Goal: Use online tool/utility

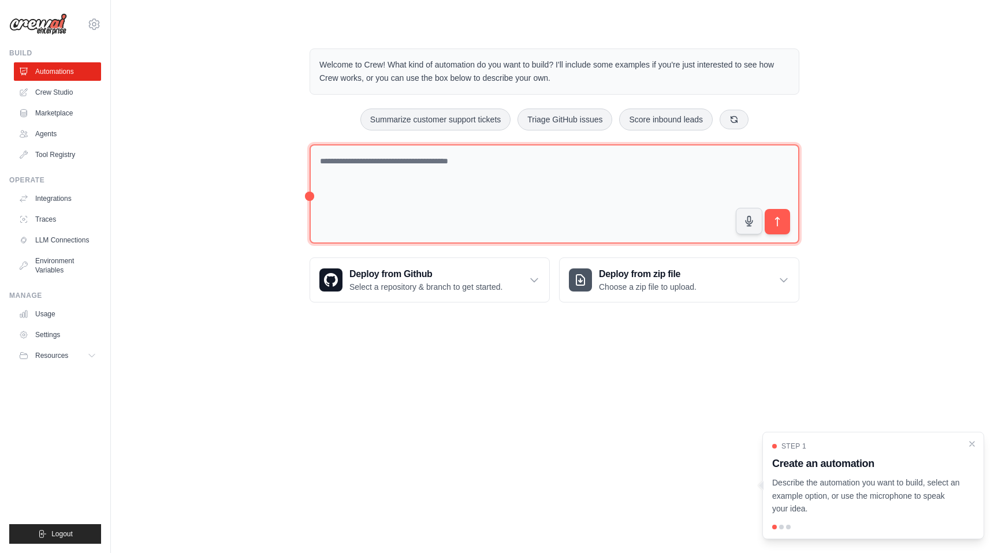
click at [395, 173] on textarea at bounding box center [555, 194] width 490 height 100
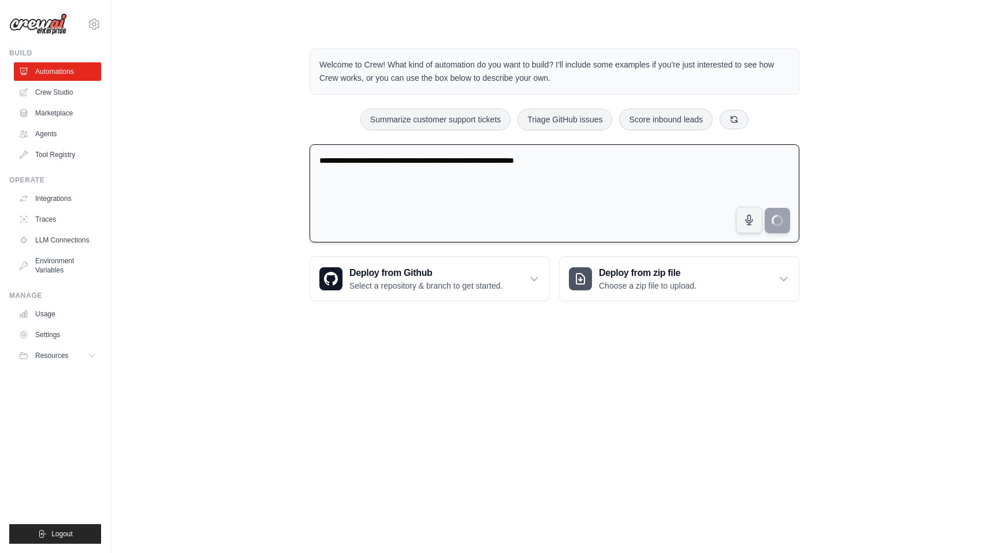
type textarea "**********"
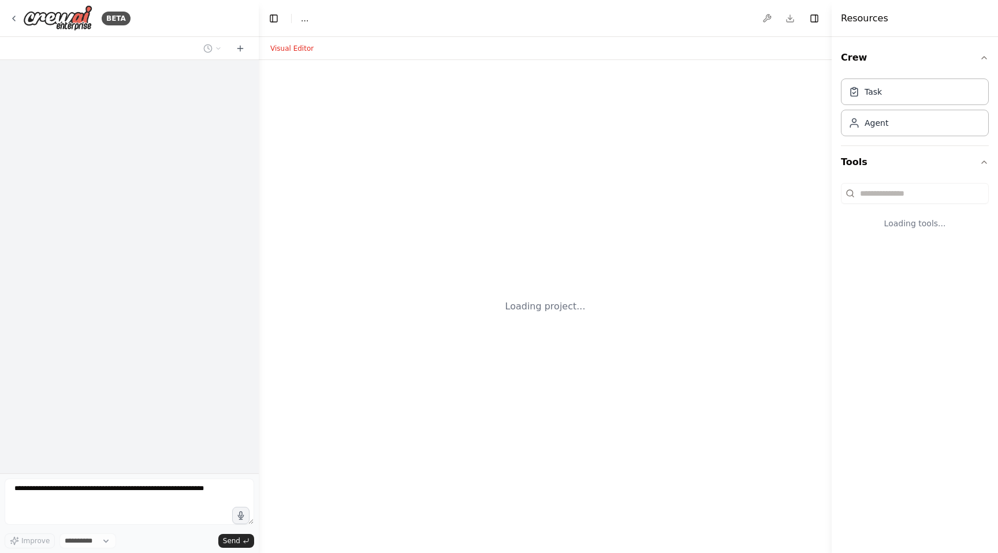
select select "****"
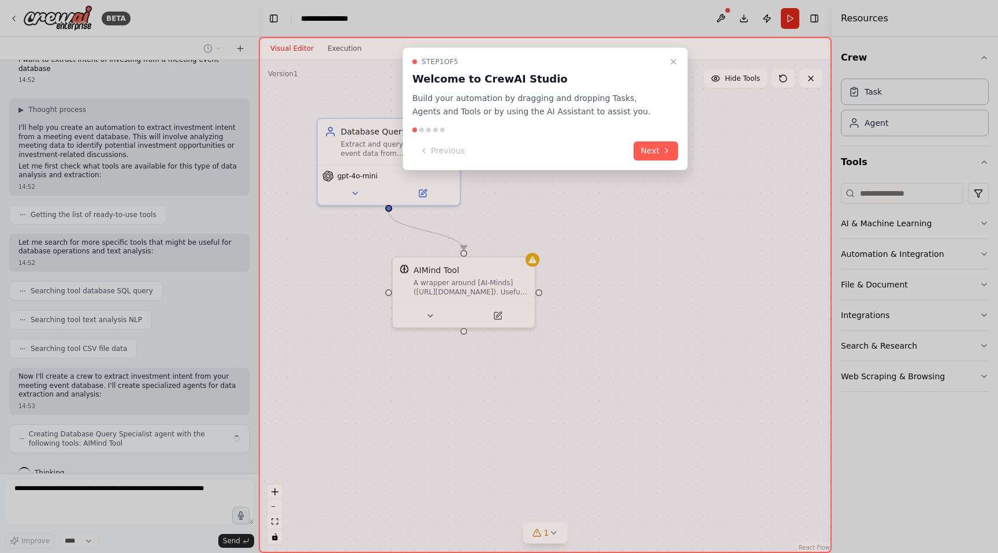
scroll to position [28, 0]
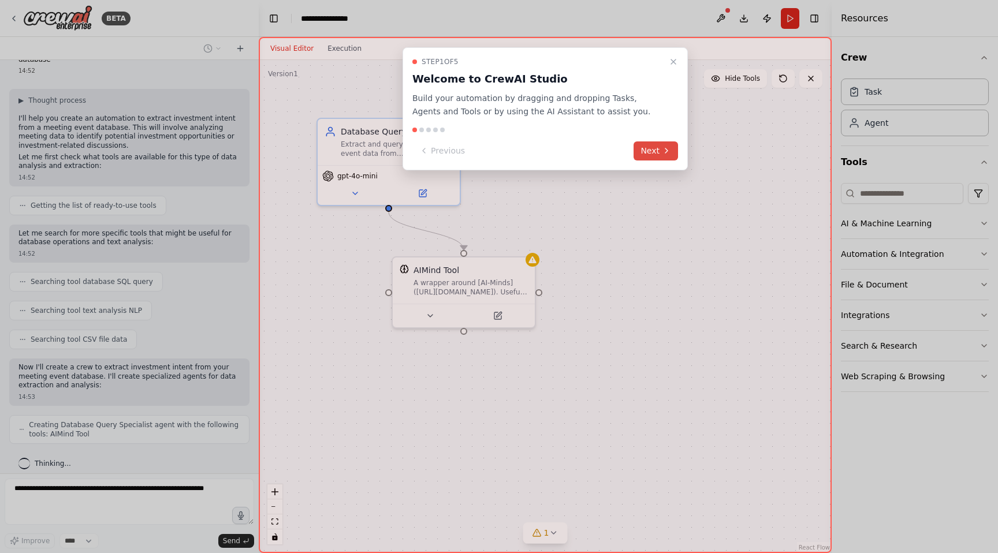
click at [674, 150] on button "Next" at bounding box center [656, 151] width 44 height 19
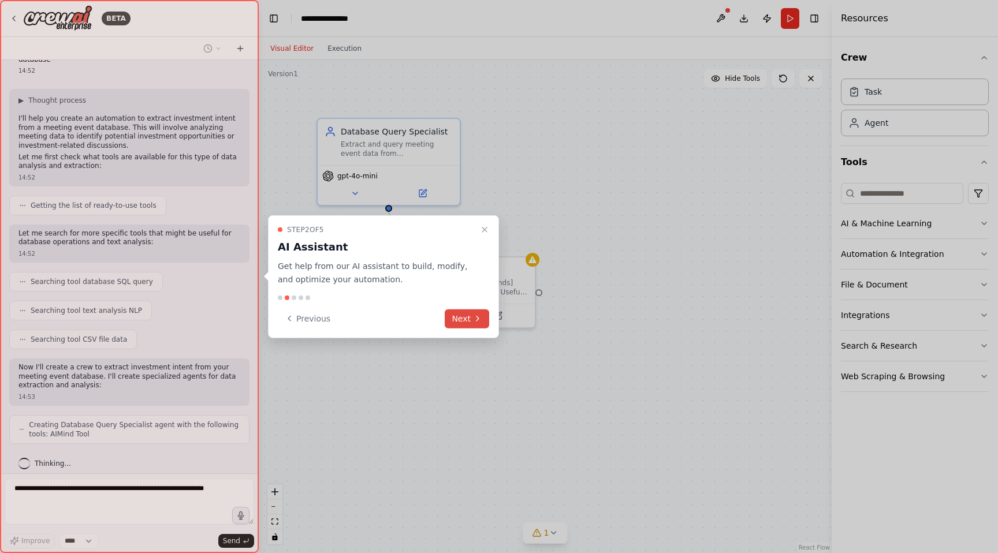
scroll to position [66, 0]
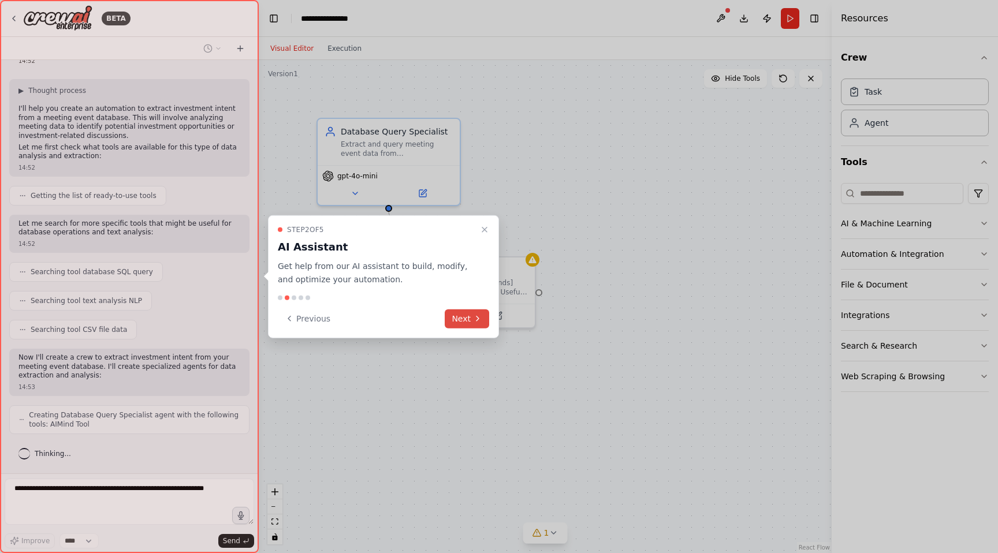
click at [478, 316] on icon at bounding box center [477, 318] width 9 height 9
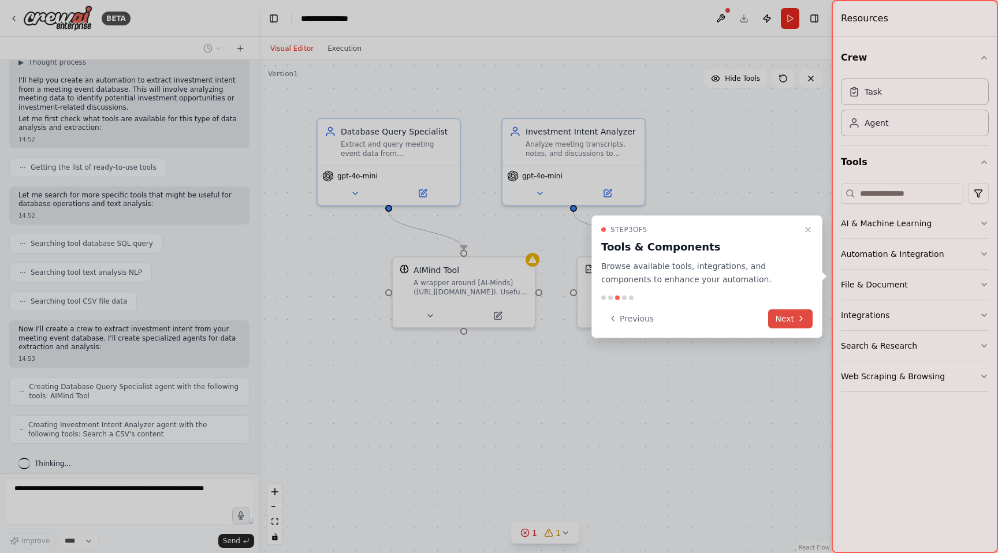
scroll to position [95, 0]
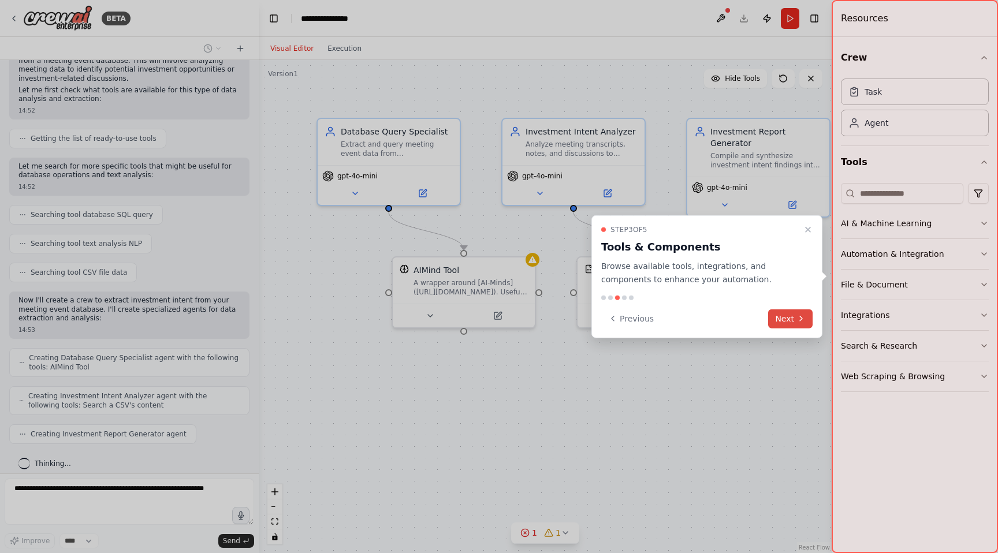
click at [799, 319] on icon at bounding box center [800, 318] width 9 height 9
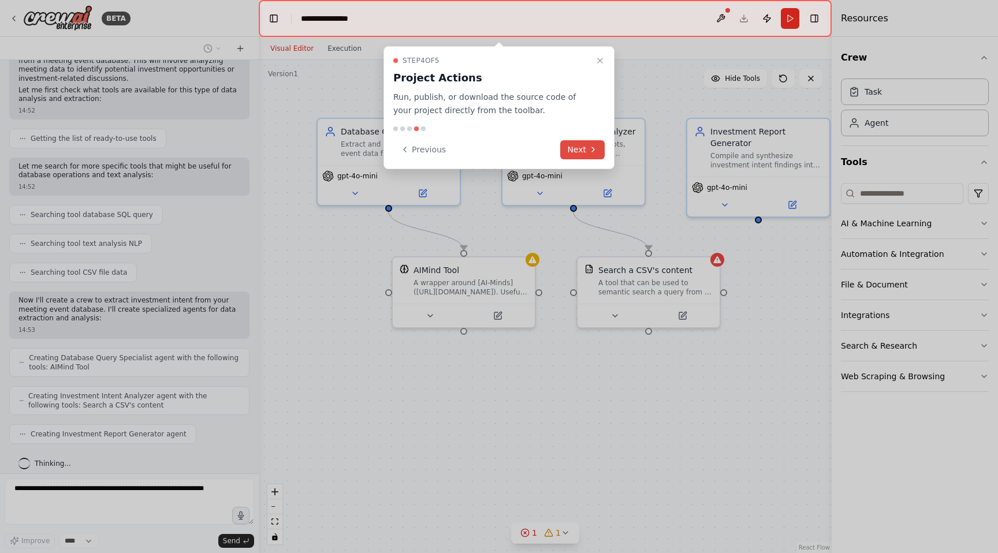
click at [586, 153] on button "Next" at bounding box center [582, 149] width 44 height 19
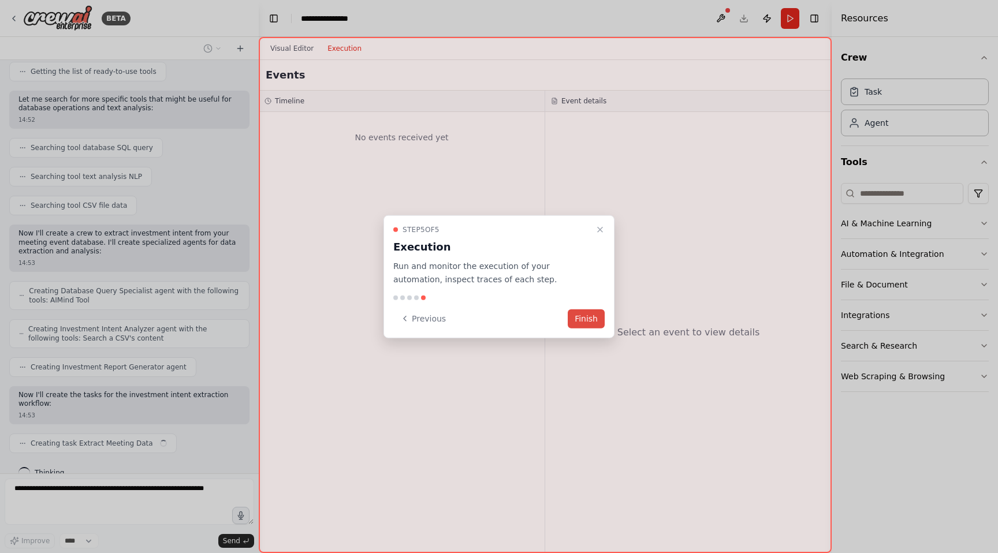
scroll to position [171, 0]
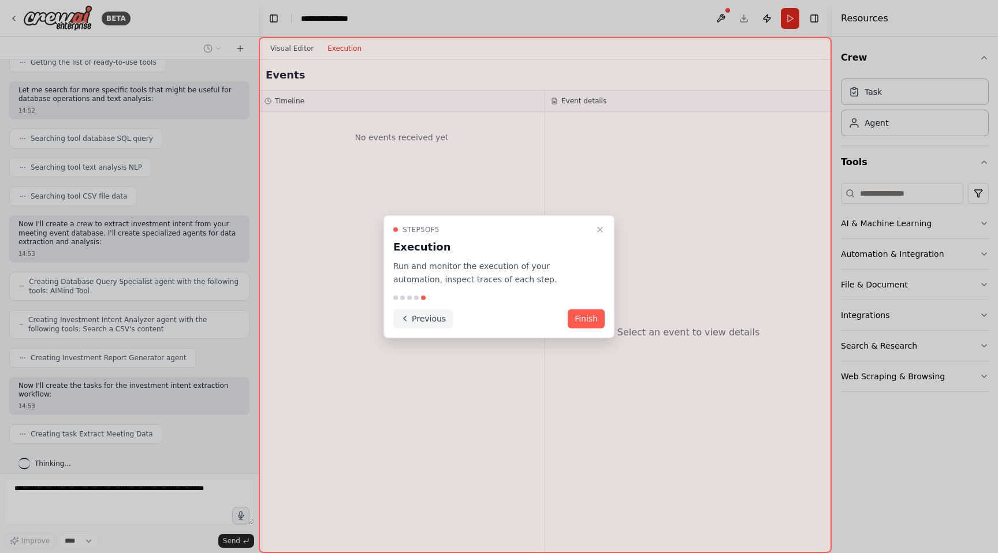
click at [445, 318] on button "Previous" at bounding box center [422, 318] width 59 height 19
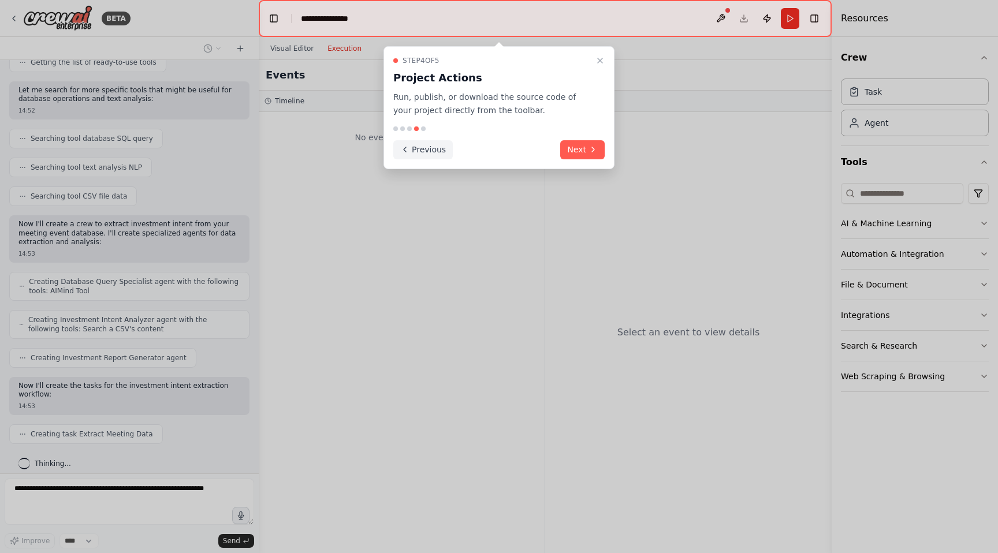
click at [429, 152] on button "Previous" at bounding box center [422, 149] width 59 height 19
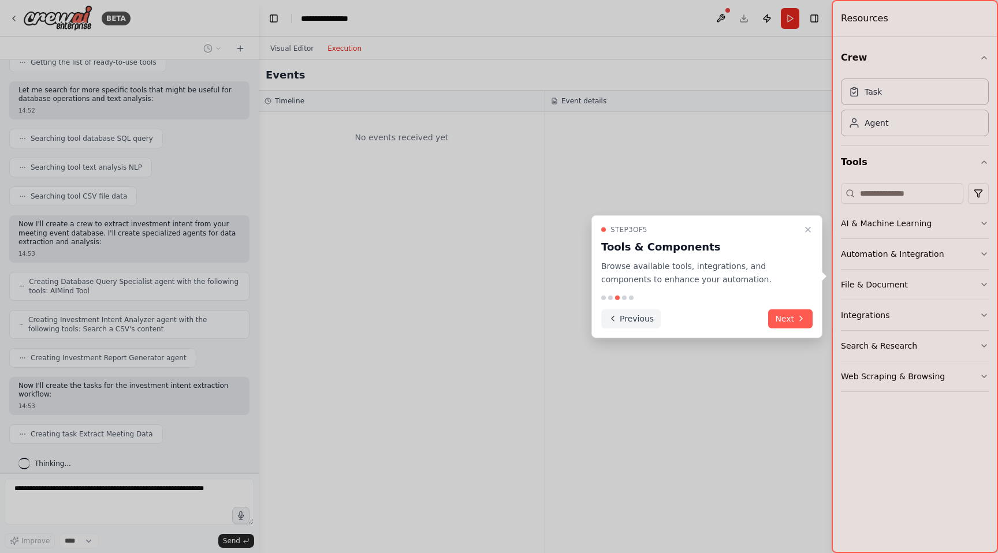
scroll to position [200, 0]
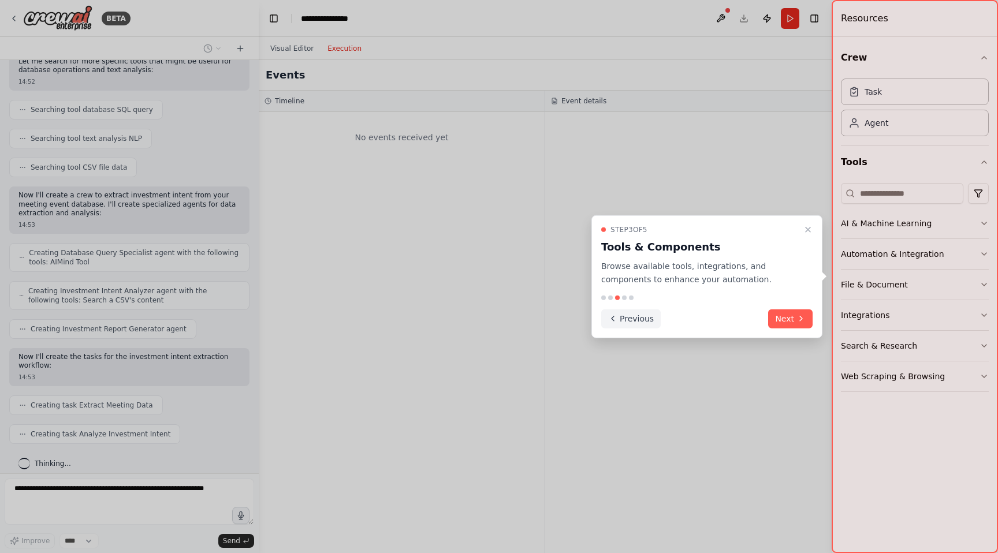
click at [634, 322] on button "Previous" at bounding box center [630, 318] width 59 height 19
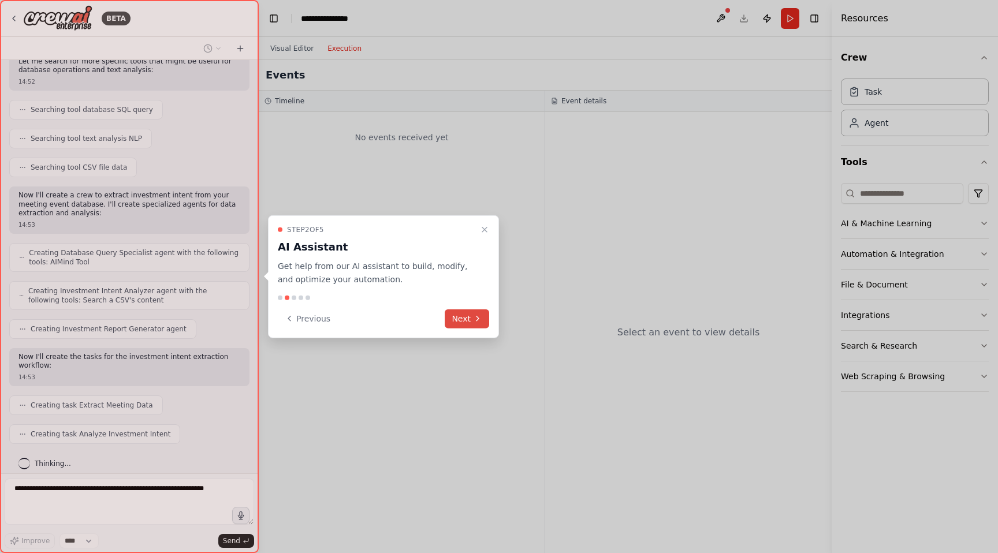
click at [471, 311] on button "Next" at bounding box center [467, 318] width 44 height 19
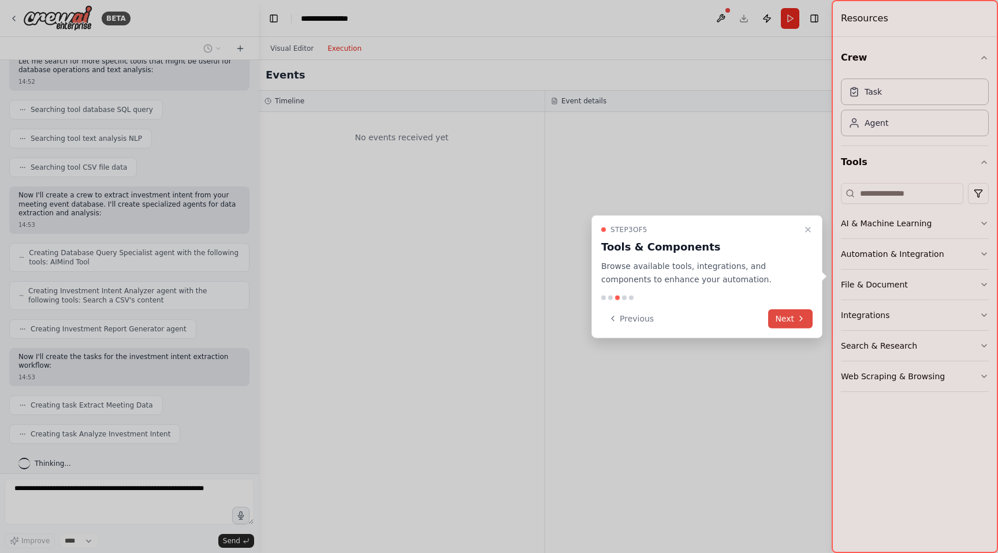
click at [779, 322] on button "Next" at bounding box center [790, 318] width 44 height 19
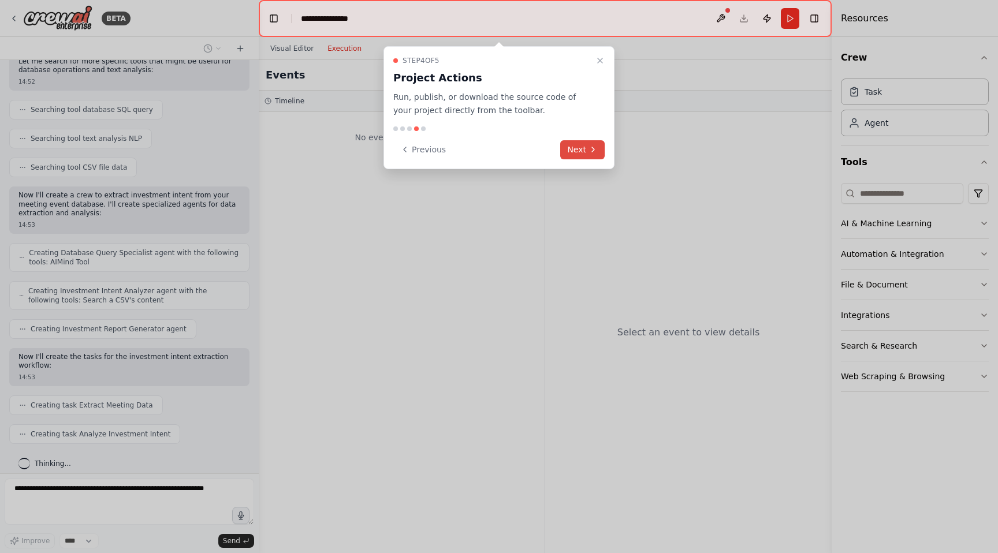
click at [576, 152] on button "Next" at bounding box center [582, 149] width 44 height 19
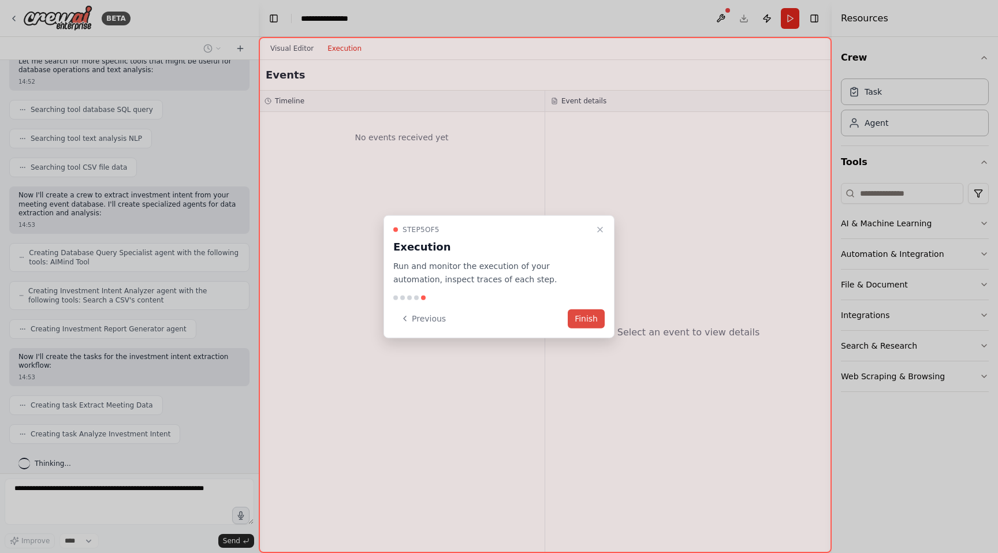
click at [584, 318] on button "Finish" at bounding box center [586, 318] width 37 height 19
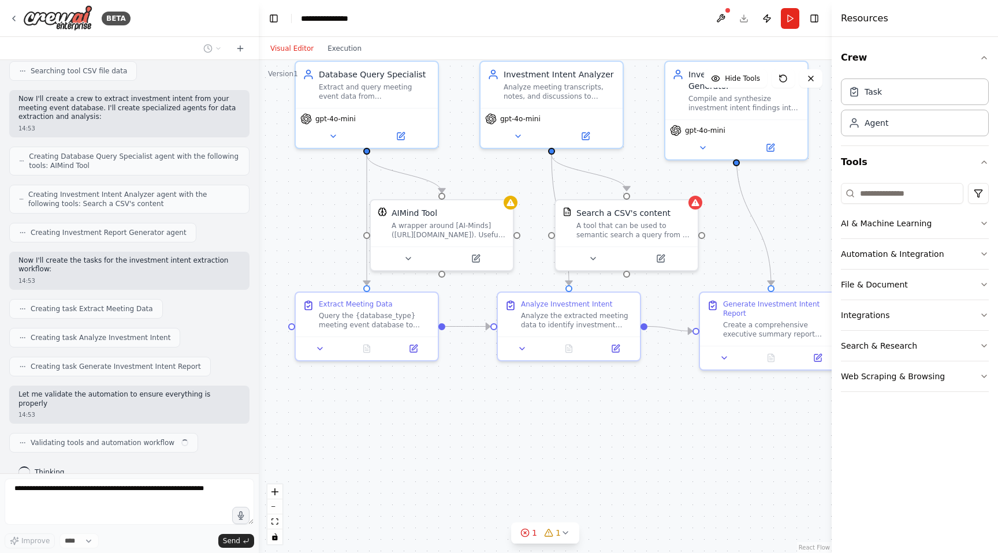
scroll to position [305, 0]
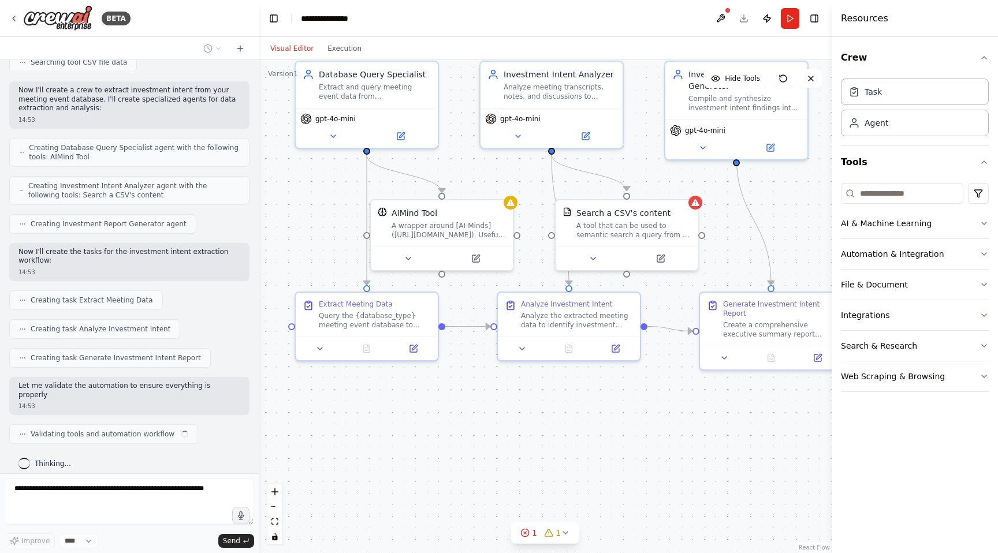
drag, startPoint x: 732, startPoint y: 267, endPoint x: 709, endPoint y: 209, distance: 62.2
click at [709, 209] on div ".deletable-edge-delete-btn { width: 20px; height: 20px; border: 0px solid #ffff…" at bounding box center [545, 306] width 573 height 493
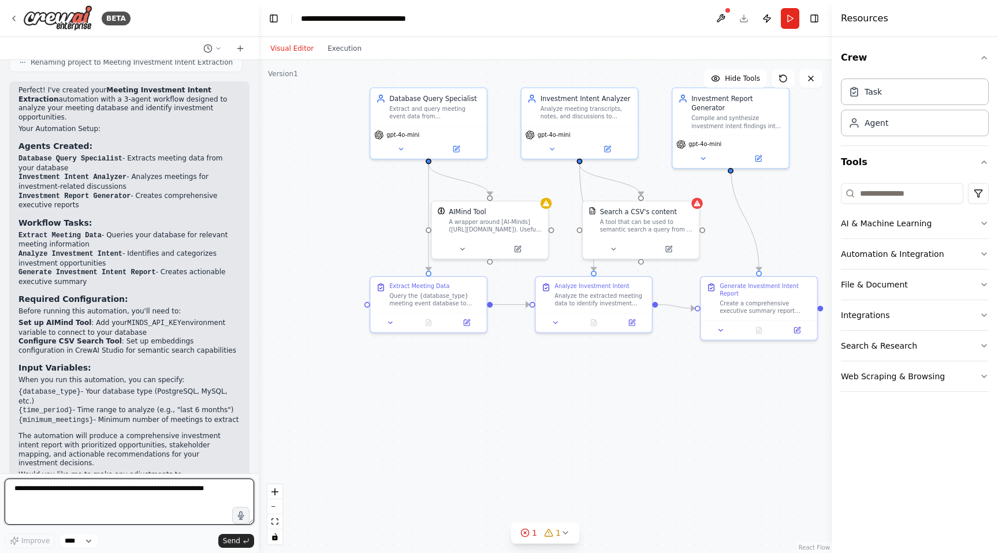
scroll to position [762, 0]
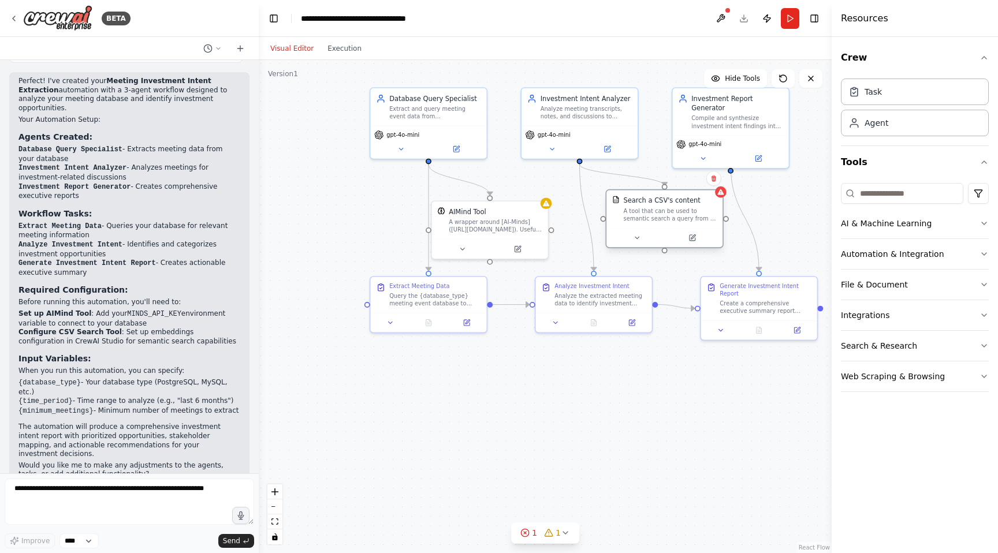
drag, startPoint x: 615, startPoint y: 224, endPoint x: 641, endPoint y: 217, distance: 26.3
click at [641, 217] on div "A tool that can be used to semantic search a query from a CSV's content." at bounding box center [671, 214] width 94 height 15
click at [660, 166] on div ".deletable-edge-delete-btn { width: 20px; height: 20px; border: 0px solid #ffff…" at bounding box center [545, 306] width 573 height 493
click at [636, 242] on button at bounding box center [636, 238] width 53 height 12
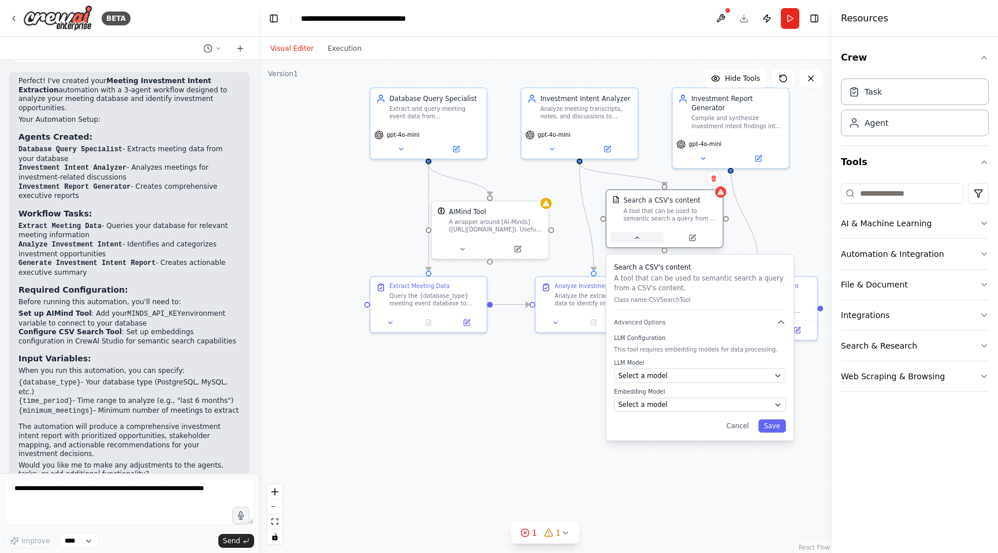
click at [636, 242] on button at bounding box center [636, 238] width 53 height 12
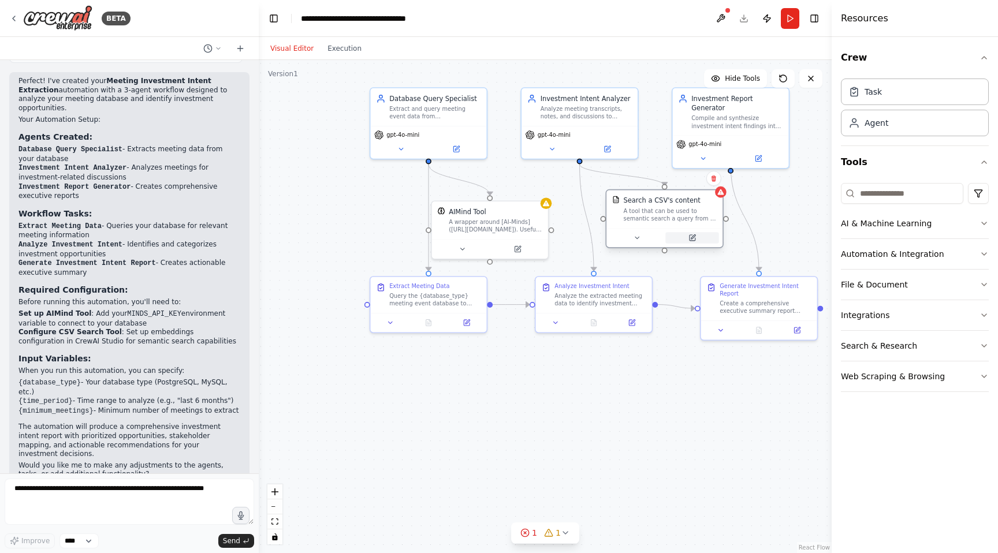
click at [694, 239] on icon at bounding box center [693, 238] width 6 height 6
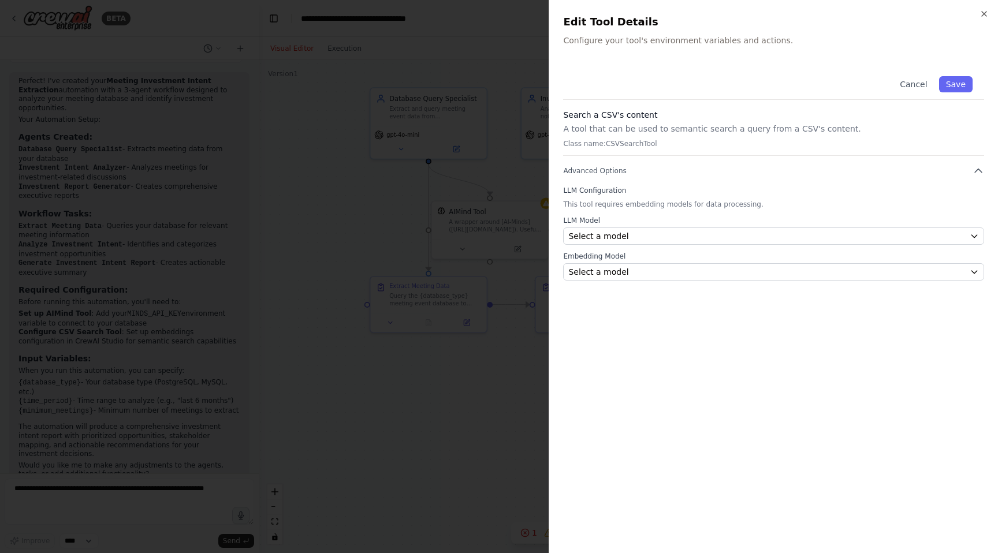
click at [498, 169] on div at bounding box center [499, 276] width 998 height 553
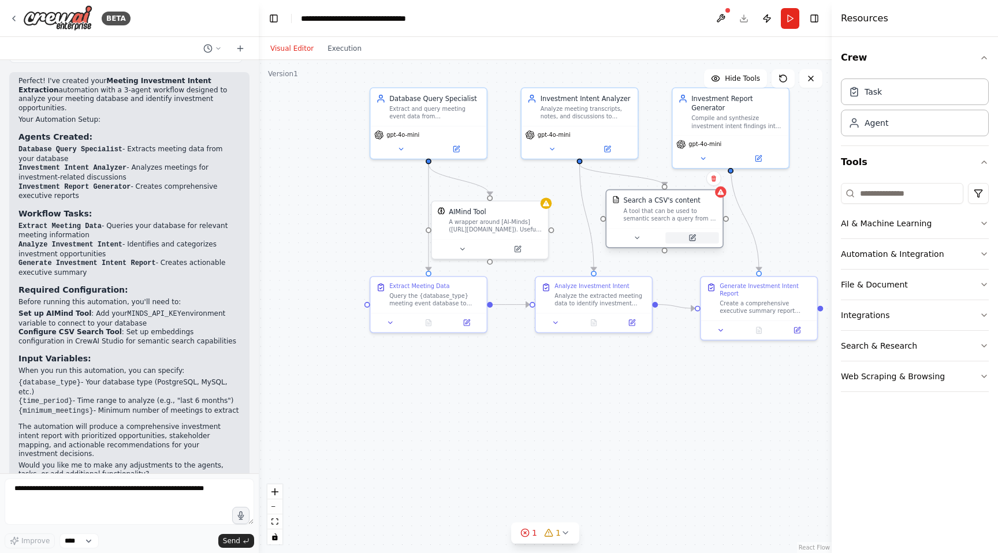
click at [695, 239] on icon at bounding box center [692, 238] width 8 height 8
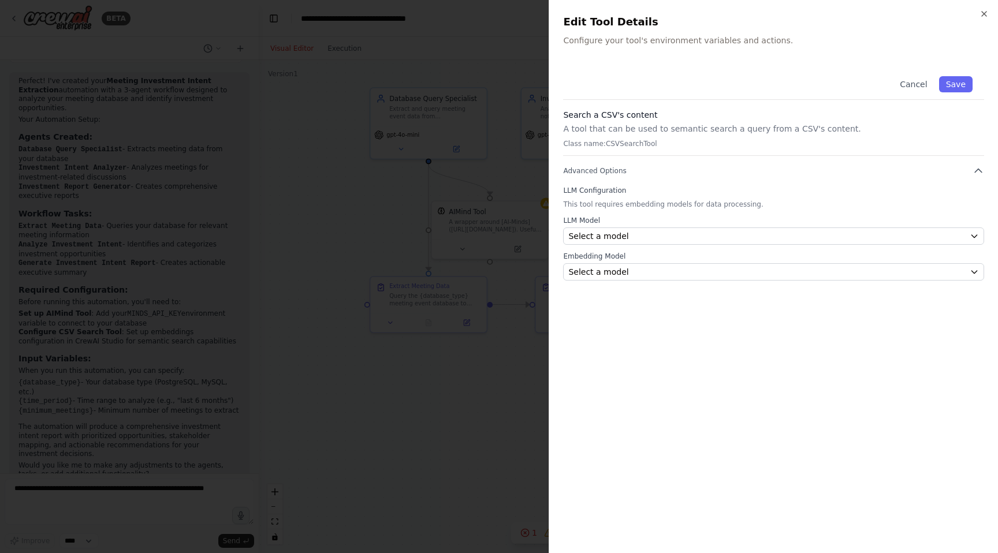
click at [505, 193] on div at bounding box center [499, 276] width 998 height 553
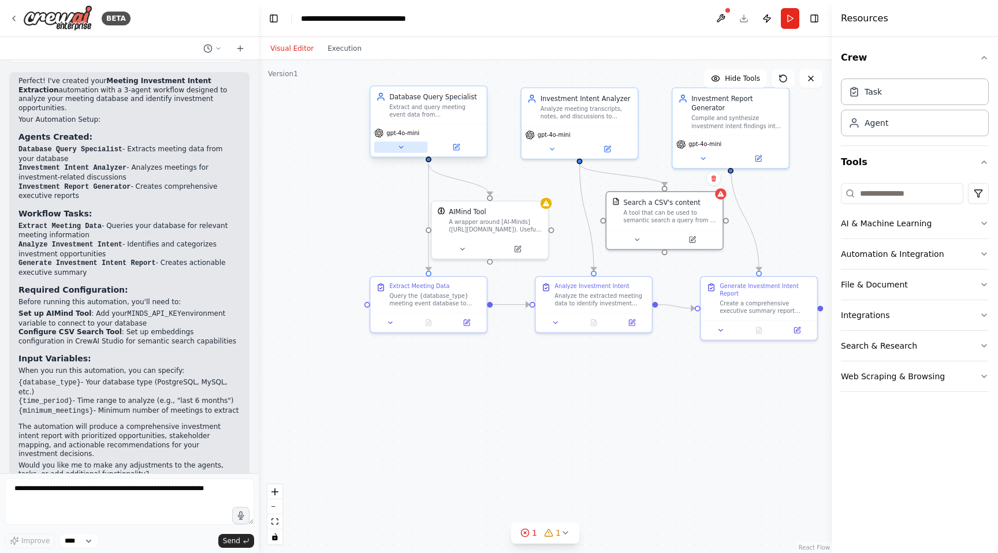
click at [397, 148] on icon at bounding box center [401, 147] width 8 height 8
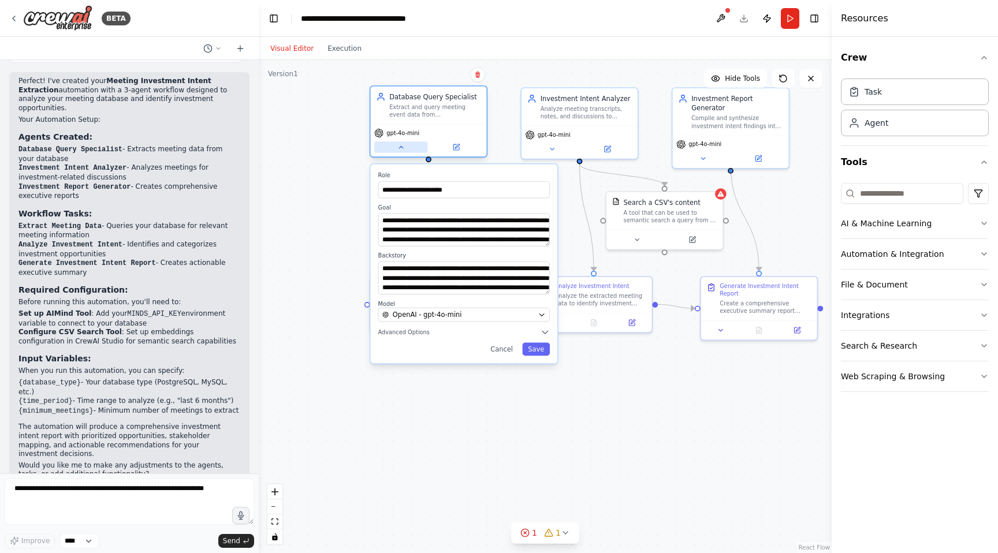
click at [397, 148] on icon at bounding box center [401, 147] width 8 height 8
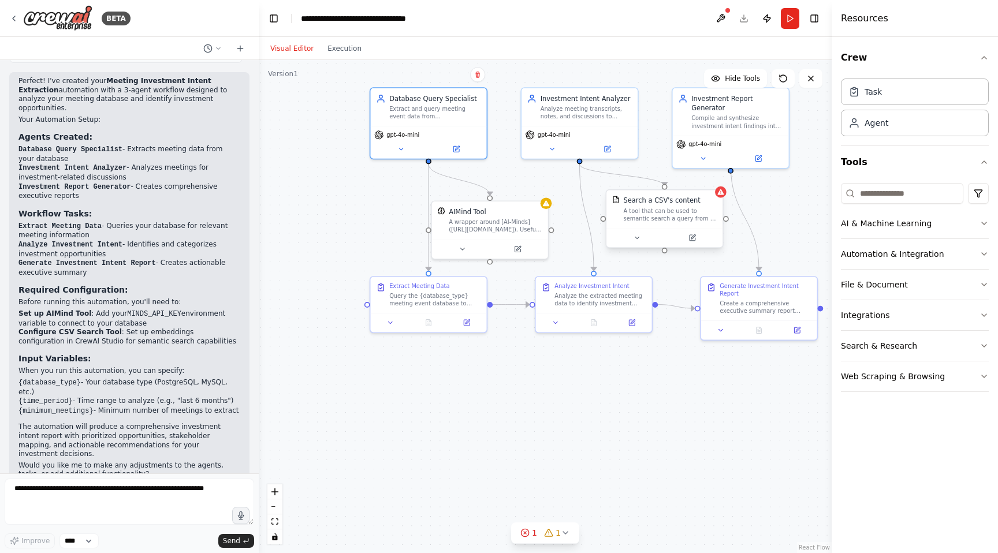
click at [655, 225] on div "Search a CSV's content A tool that can be used to semantic search a query from …" at bounding box center [664, 209] width 116 height 38
click at [640, 240] on icon at bounding box center [637, 238] width 8 height 8
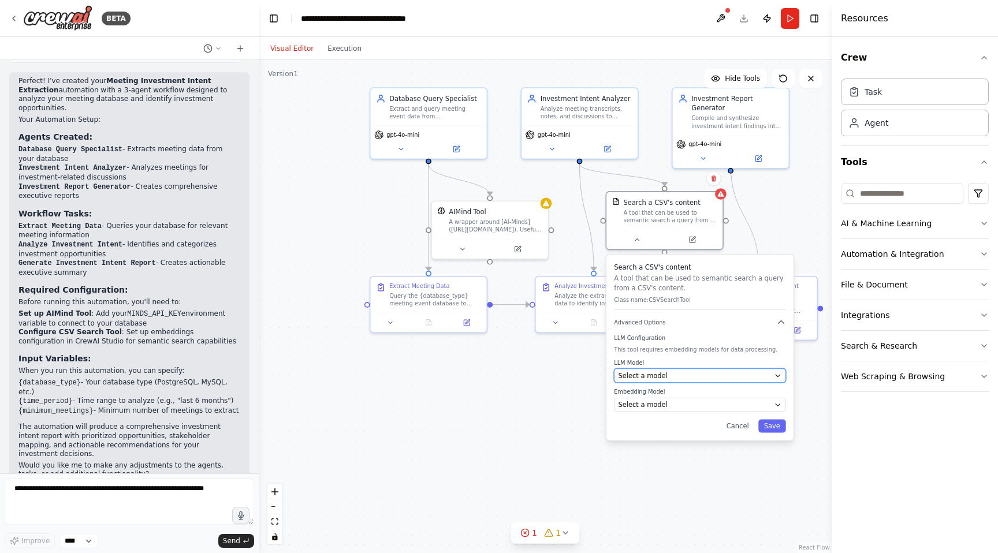
click at [668, 375] on div "Select a model" at bounding box center [695, 375] width 152 height 9
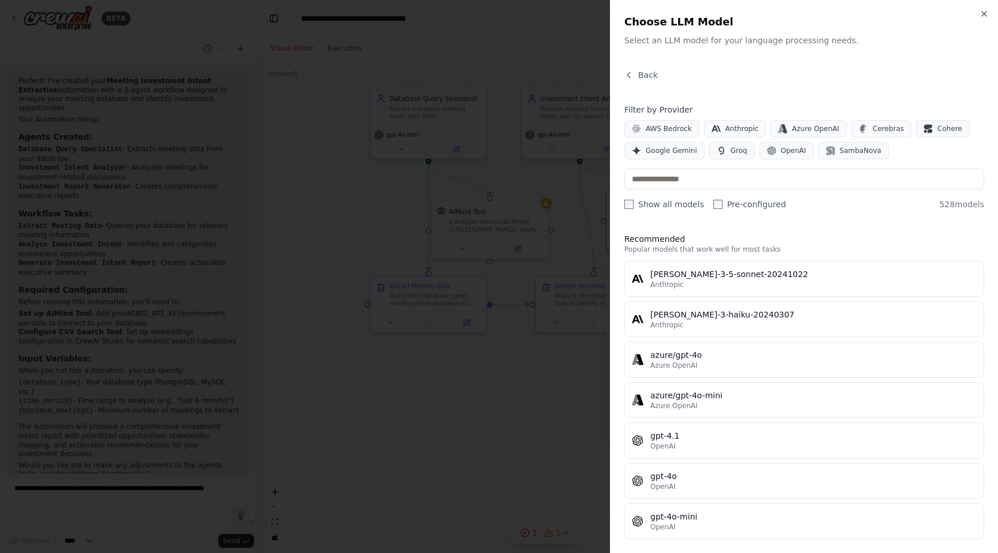
click at [592, 273] on div at bounding box center [499, 276] width 998 height 553
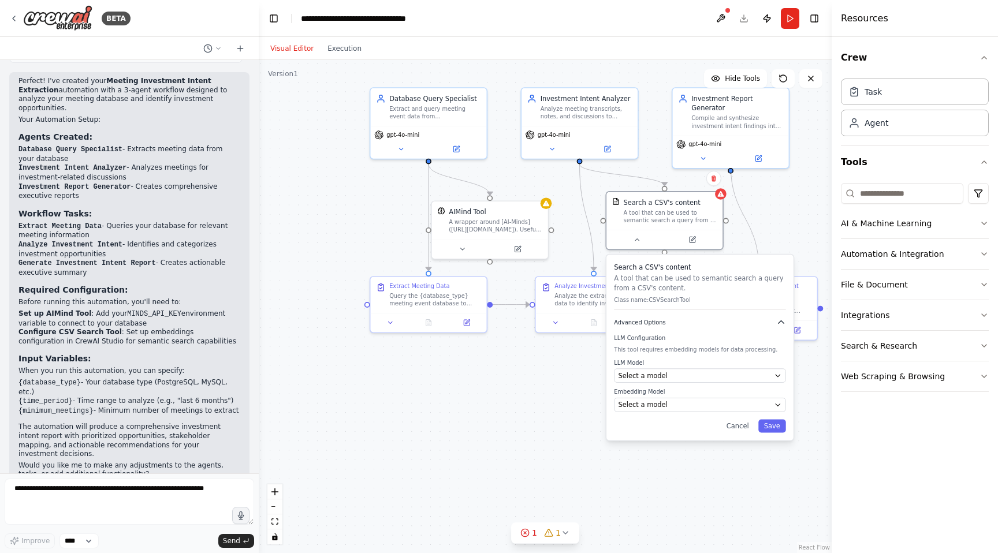
click at [669, 322] on button "Advanced Options" at bounding box center [700, 322] width 172 height 9
click at [670, 286] on p "A tool that can be used to semantic search a query from a CSV's content." at bounding box center [700, 283] width 172 height 19
click at [613, 114] on div "Analyze meeting transcripts, notes, and discussions to identify and extract inv…" at bounding box center [587, 110] width 92 height 15
click at [504, 228] on div "A wrapper around [AI-Minds](https://mindsdb.com/minds). Useful for when you nee…" at bounding box center [496, 224] width 94 height 15
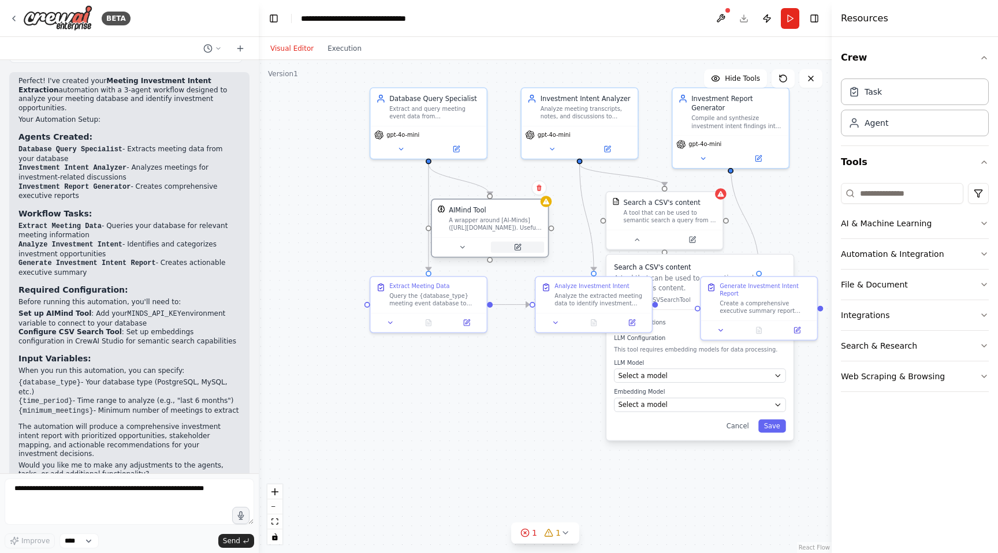
click at [528, 250] on button at bounding box center [517, 247] width 53 height 12
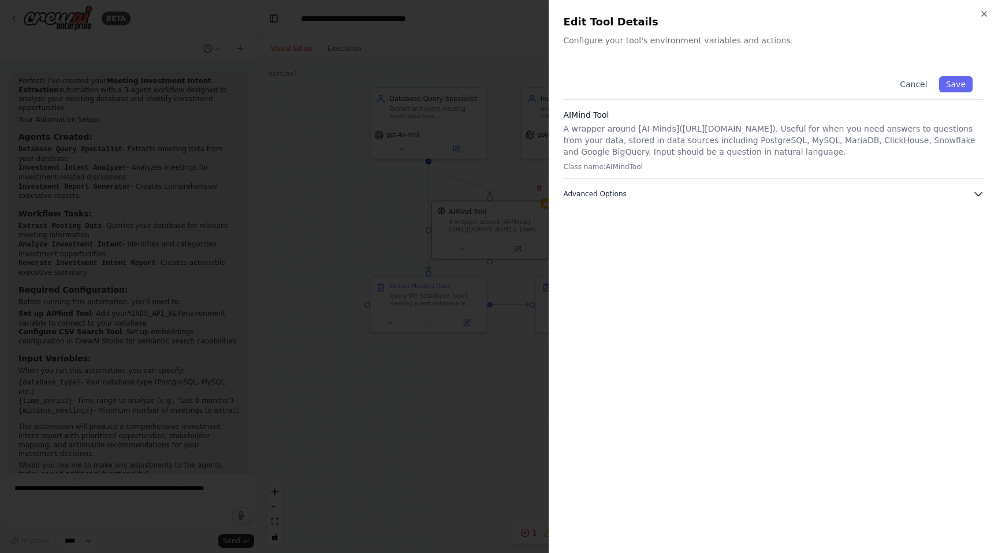
click at [597, 195] on span "Advanced Options" at bounding box center [594, 193] width 63 height 9
click at [522, 181] on div at bounding box center [499, 276] width 998 height 553
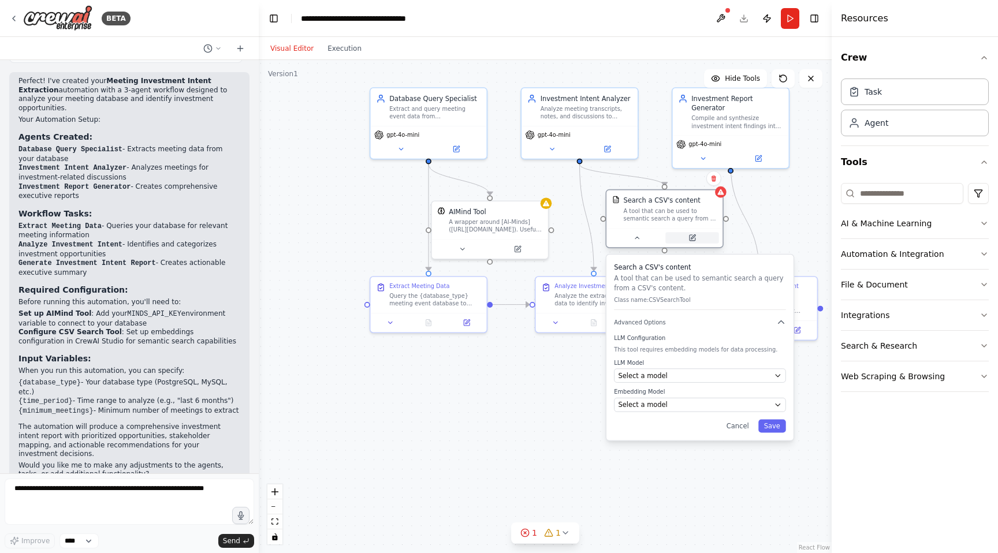
click at [698, 240] on button at bounding box center [691, 238] width 53 height 12
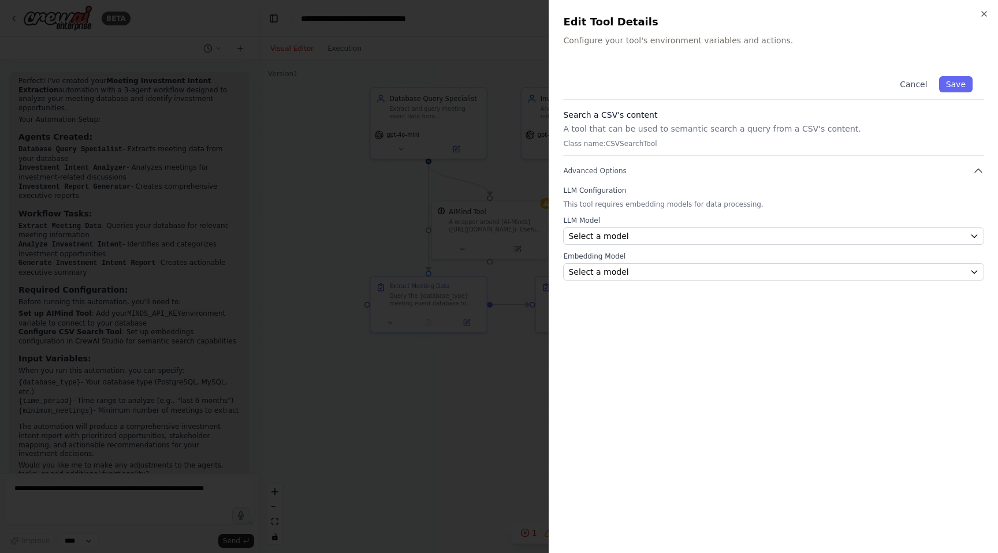
click at [646, 136] on div "Search a CSV's content A tool that can be used to semantic search a query from …" at bounding box center [773, 132] width 421 height 47
click at [657, 128] on p "A tool that can be used to semantic search a query from a CSV's content." at bounding box center [773, 129] width 421 height 12
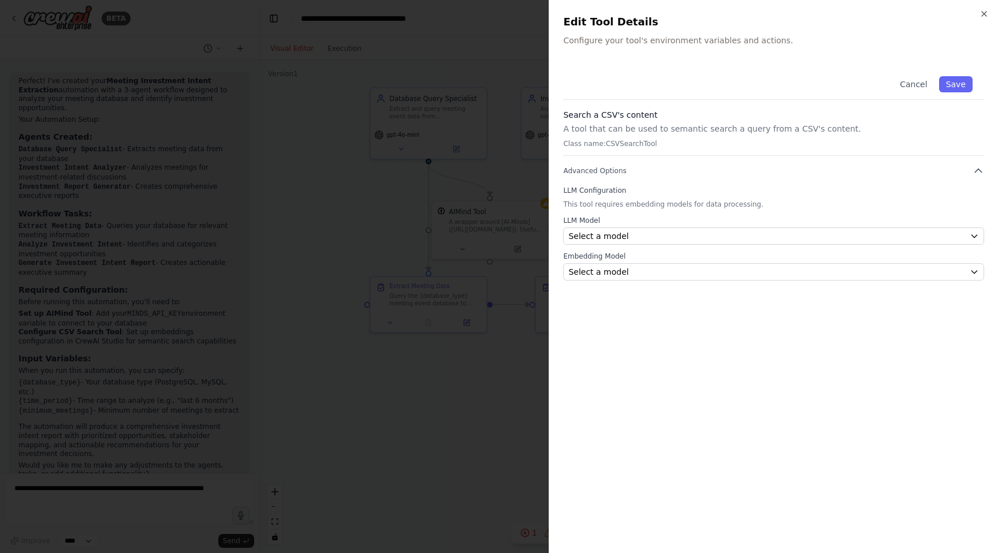
click at [657, 128] on p "A tool that can be used to semantic search a query from a CSV's content." at bounding box center [773, 129] width 421 height 12
click at [538, 149] on div at bounding box center [499, 276] width 998 height 553
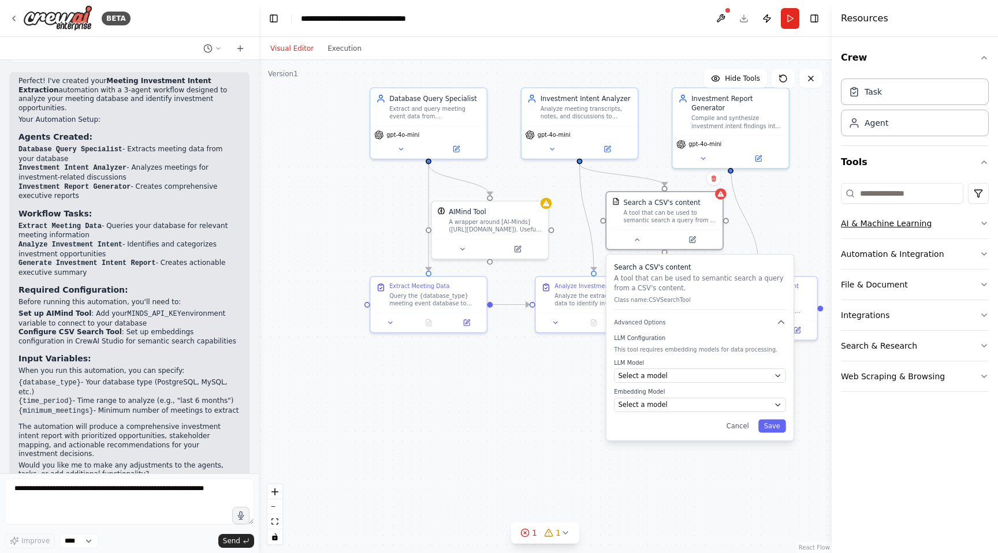
click at [902, 226] on button "AI & Machine Learning" at bounding box center [915, 223] width 148 height 30
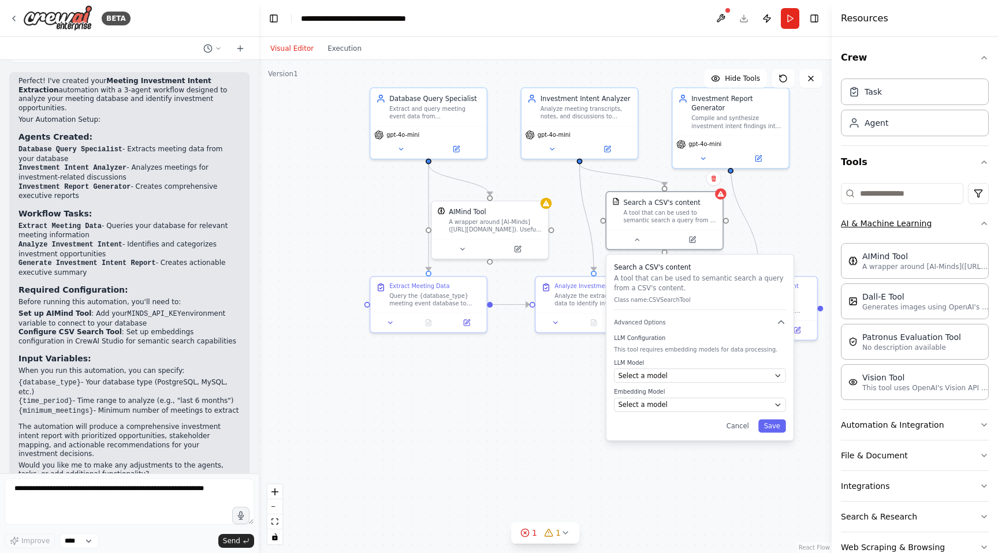
click at [902, 226] on button "AI & Machine Learning" at bounding box center [915, 223] width 148 height 30
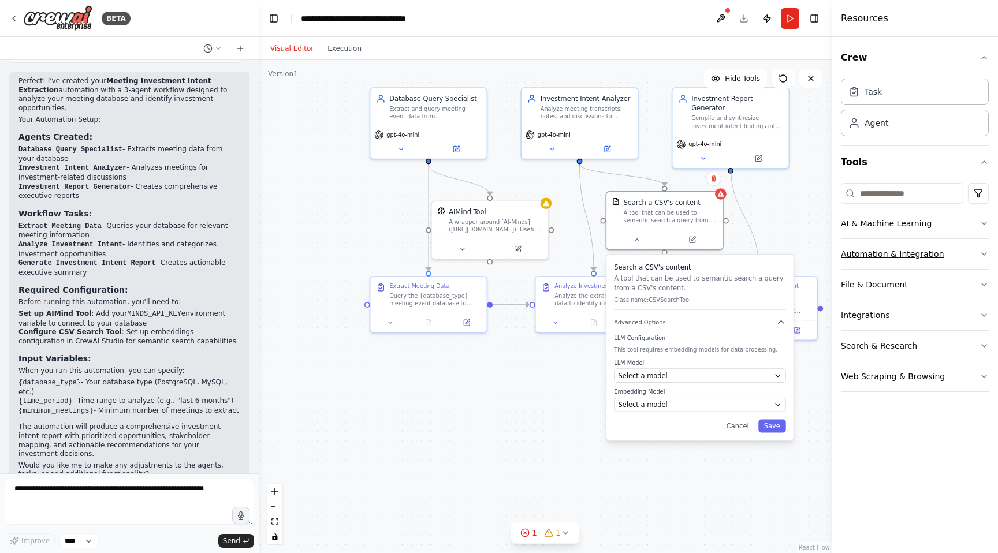
click at [891, 265] on button "Automation & Integration" at bounding box center [915, 254] width 148 height 30
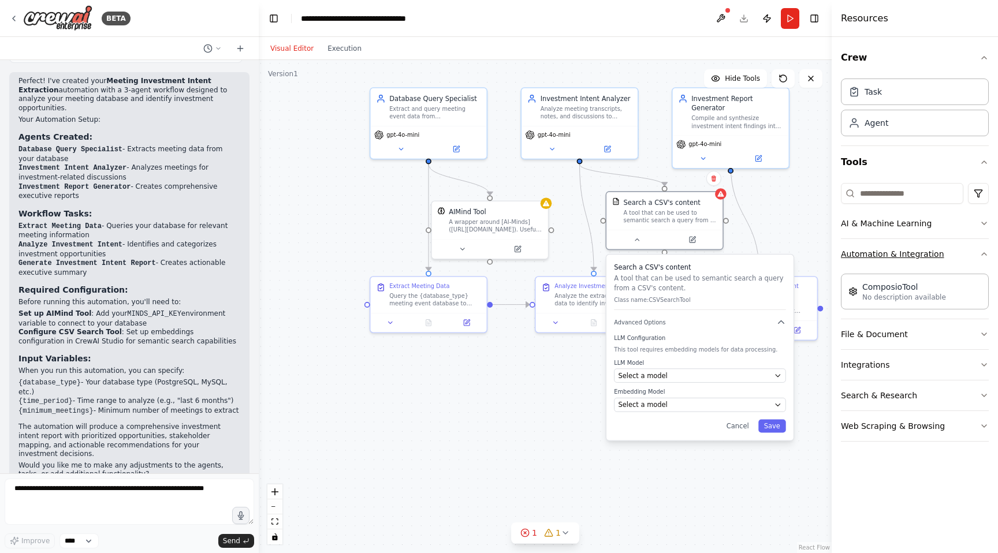
click at [891, 265] on button "Automation & Integration" at bounding box center [915, 254] width 148 height 30
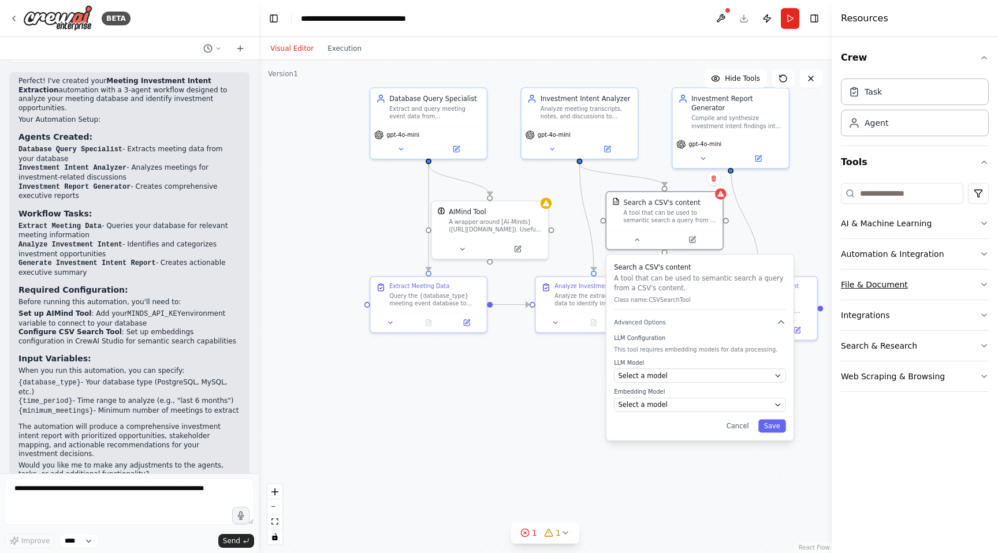
click at [888, 282] on button "File & Document" at bounding box center [915, 285] width 148 height 30
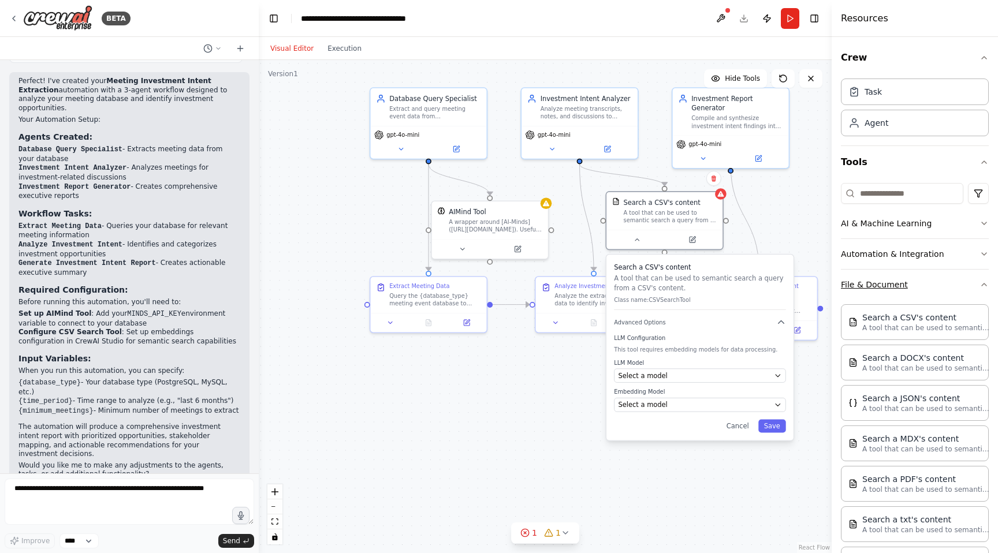
click at [888, 282] on button "File & Document" at bounding box center [915, 285] width 148 height 30
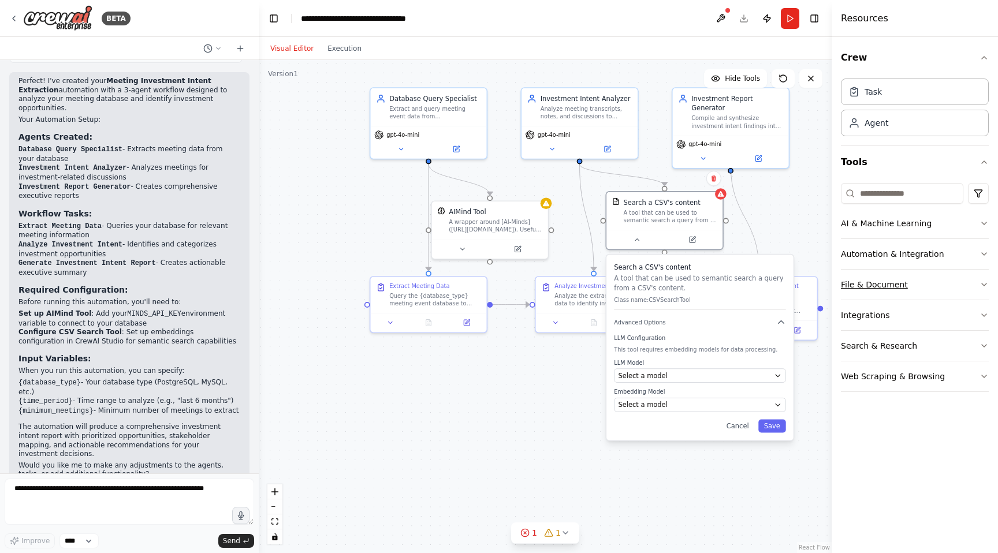
click at [888, 282] on button "File & Document" at bounding box center [915, 285] width 148 height 30
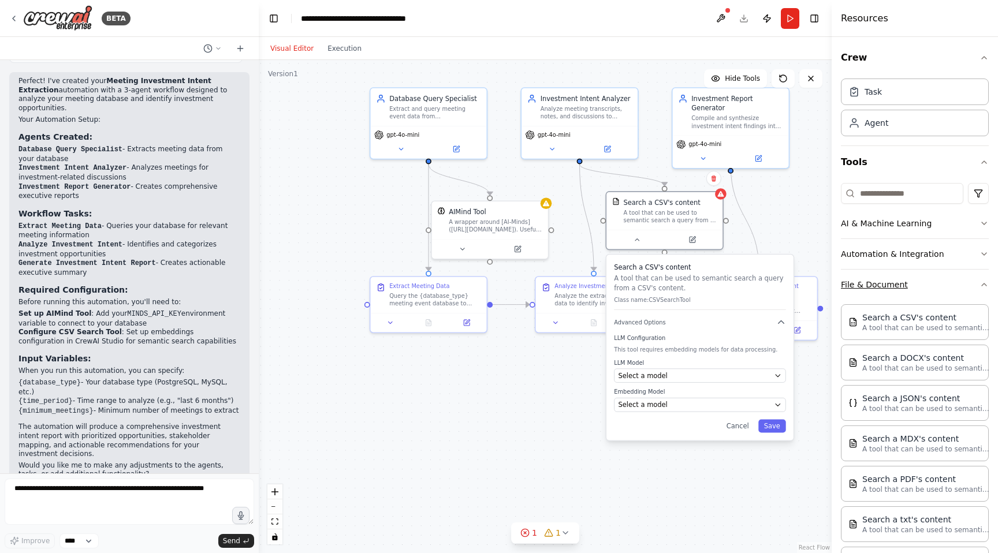
click at [888, 282] on button "File & Document" at bounding box center [915, 285] width 148 height 30
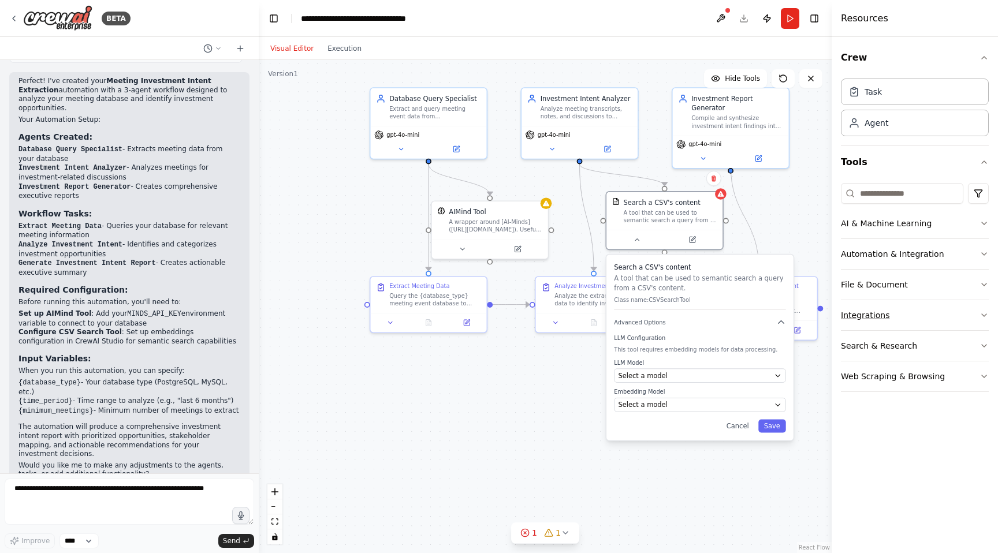
click at [881, 308] on button "Integrations" at bounding box center [915, 315] width 148 height 30
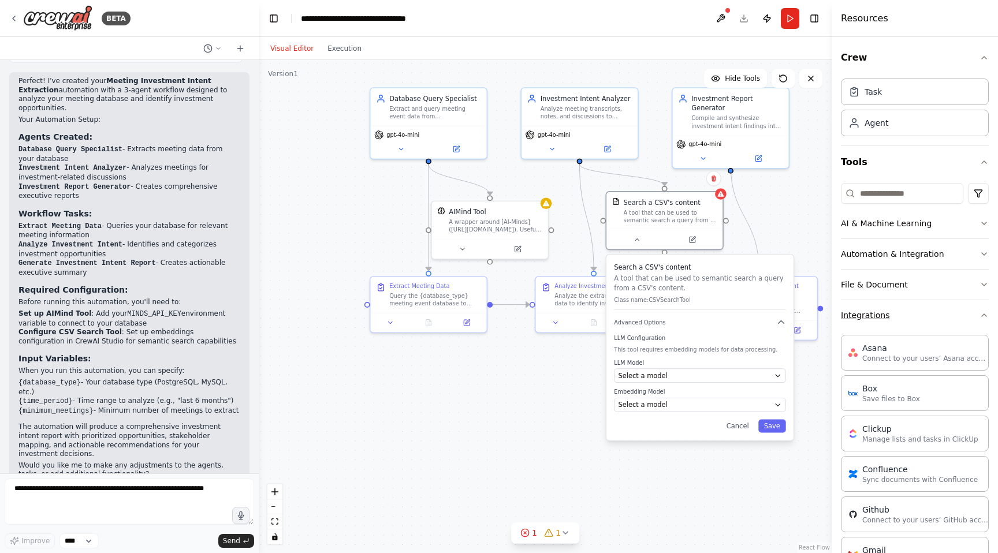
click at [881, 308] on button "Integrations" at bounding box center [915, 315] width 148 height 30
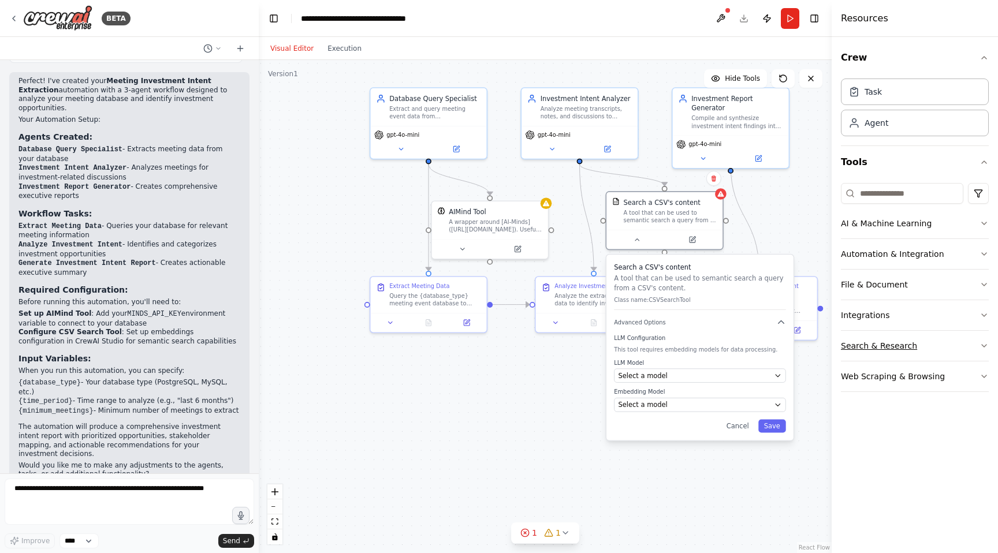
click at [882, 340] on button "Search & Research" at bounding box center [915, 346] width 148 height 30
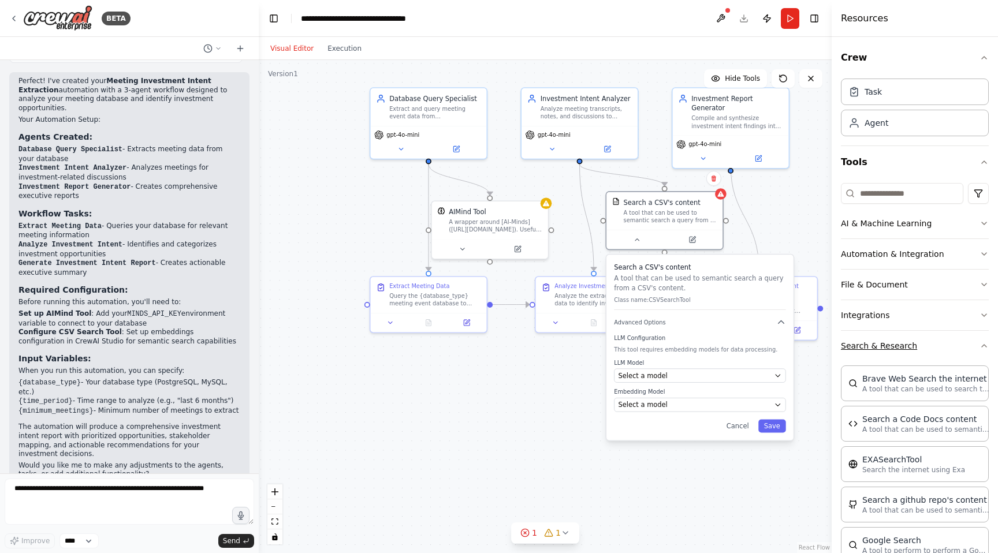
click at [882, 340] on button "Search & Research" at bounding box center [915, 346] width 148 height 30
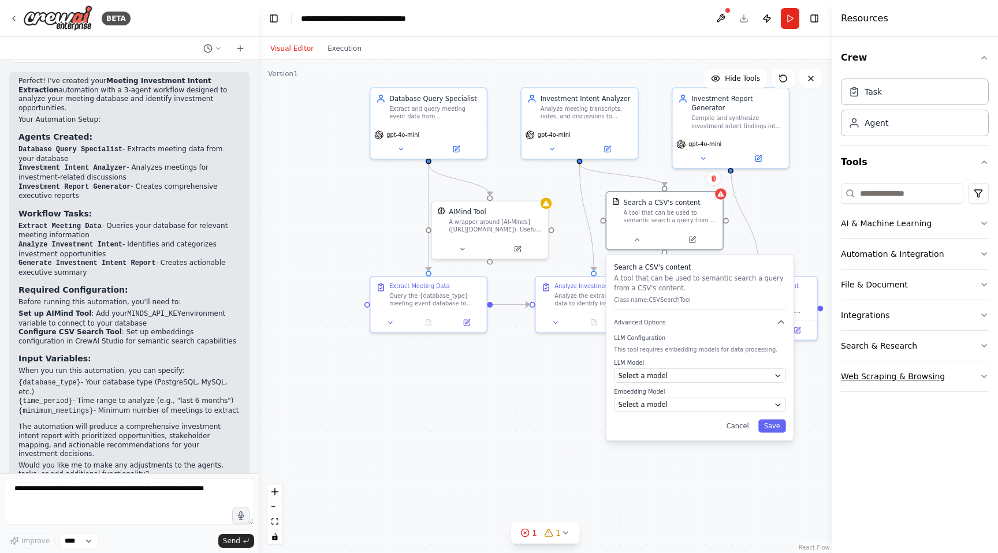
click at [881, 365] on button "Web Scraping & Browsing" at bounding box center [915, 377] width 148 height 30
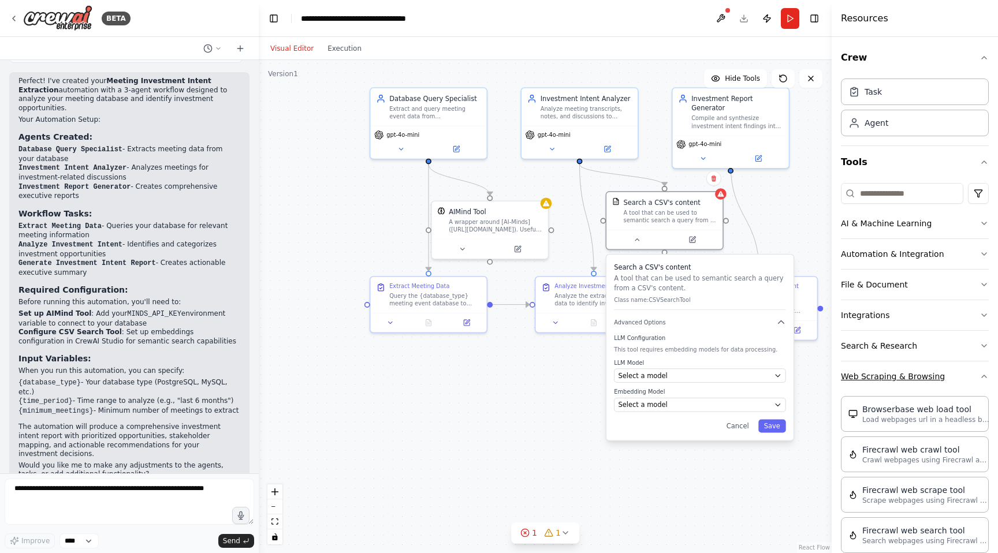
click at [881, 365] on button "Web Scraping & Browsing" at bounding box center [915, 377] width 148 height 30
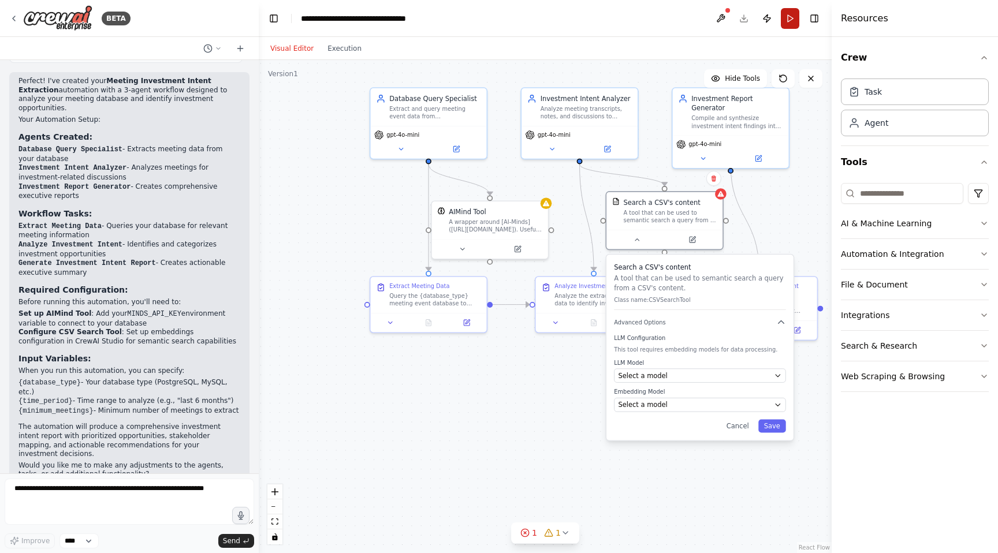
click at [795, 10] on button "Run" at bounding box center [790, 18] width 18 height 21
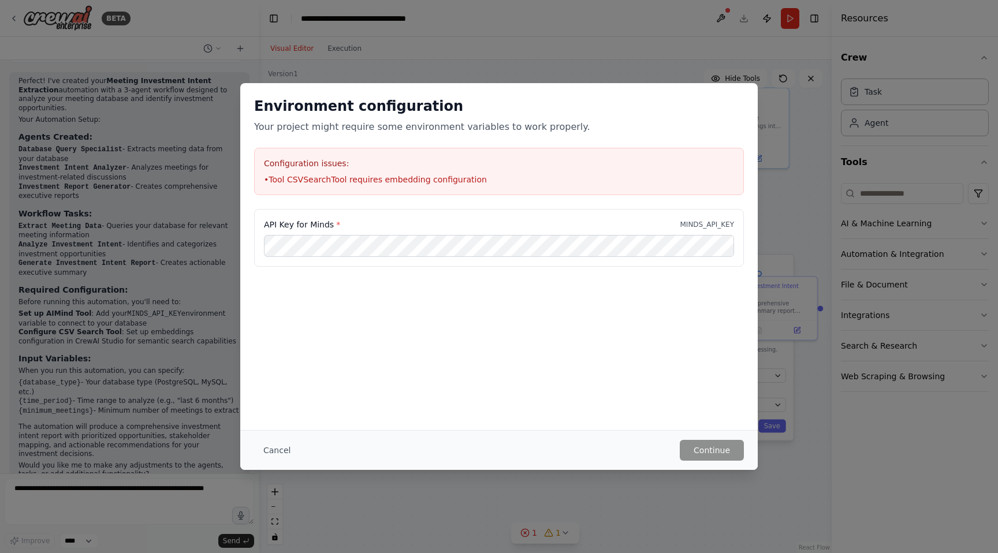
click at [678, 184] on li "• Tool CSVSearchTool requires embedding configuration" at bounding box center [499, 180] width 470 height 12
click at [301, 454] on div "Cancel Continue" at bounding box center [499, 450] width 490 height 21
click at [284, 453] on button "Cancel" at bounding box center [277, 450] width 46 height 21
